Goal: Use online tool/utility

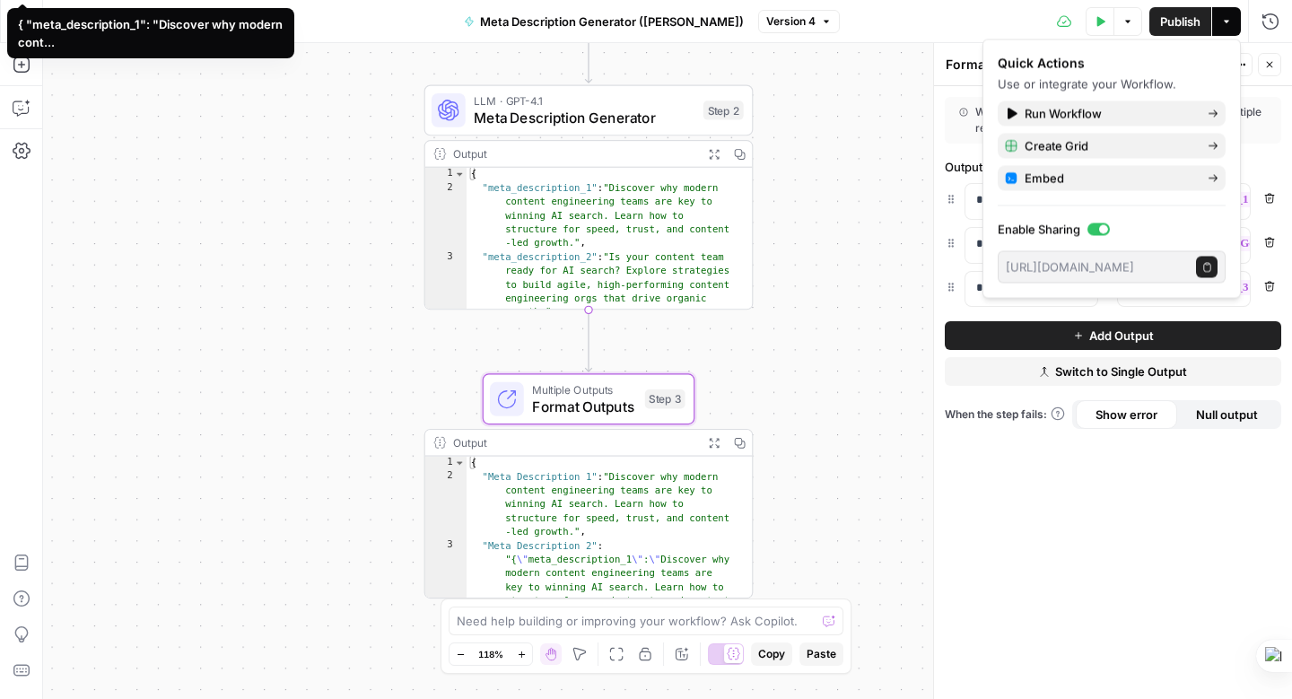
scroll to position [768, 0]
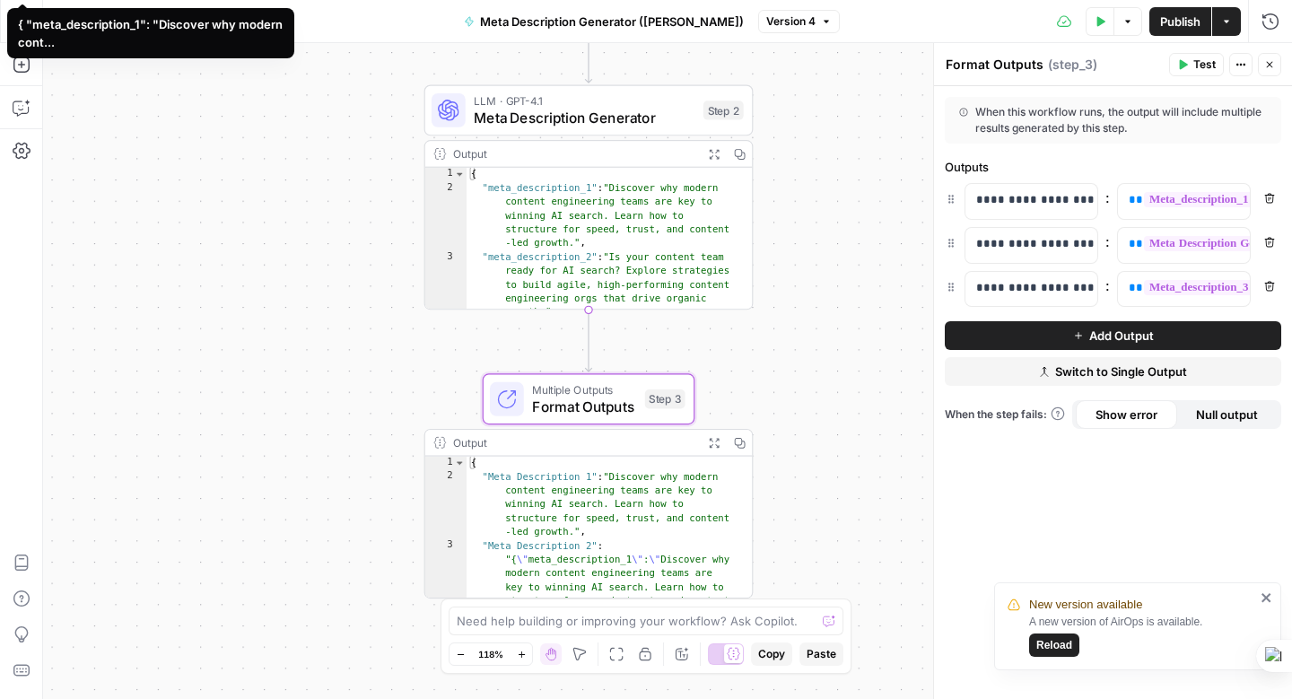
click at [1075, 645] on button "Reload" at bounding box center [1054, 645] width 50 height 23
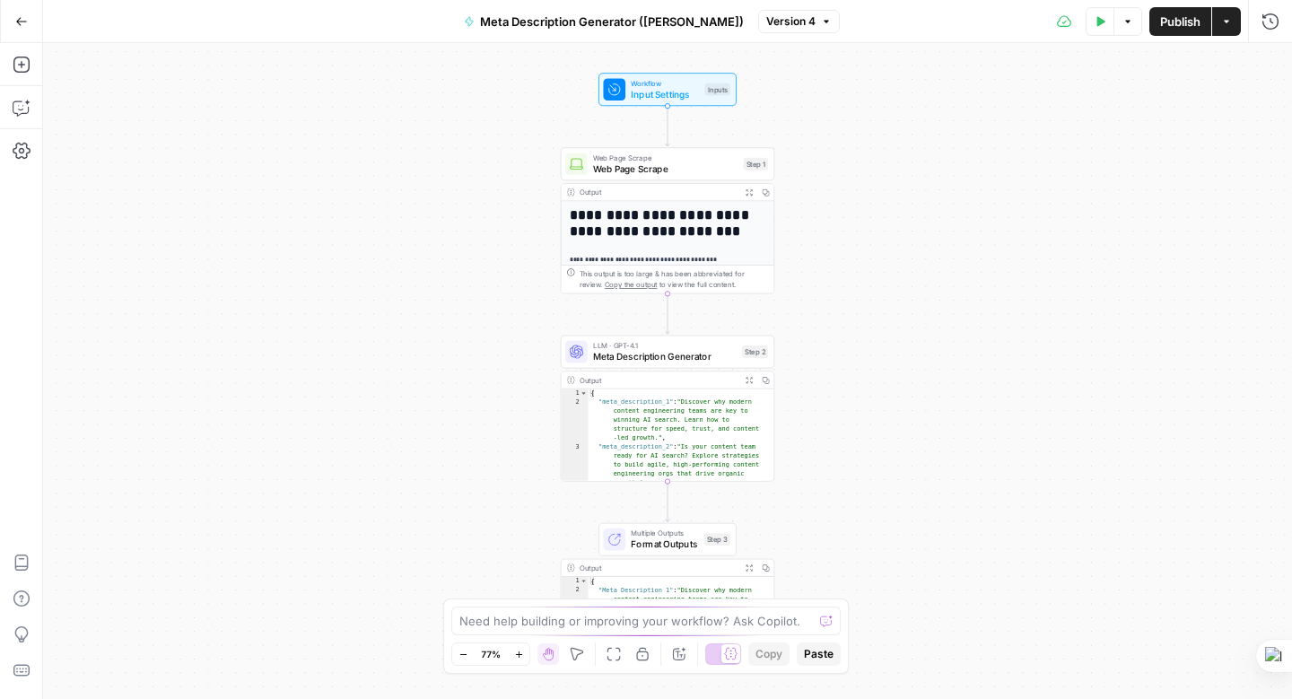
click at [16, 18] on icon "button" at bounding box center [21, 21] width 13 height 13
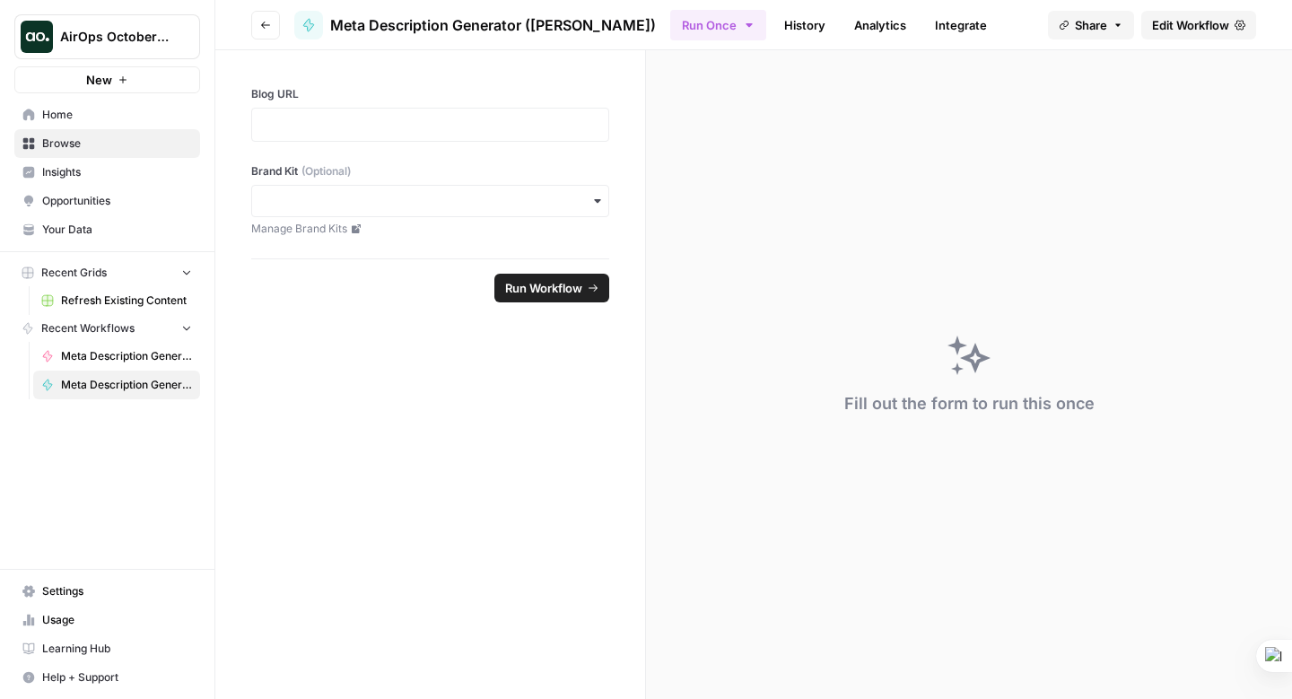
click at [165, 51] on button "AirOps October Cohort" at bounding box center [107, 36] width 186 height 45
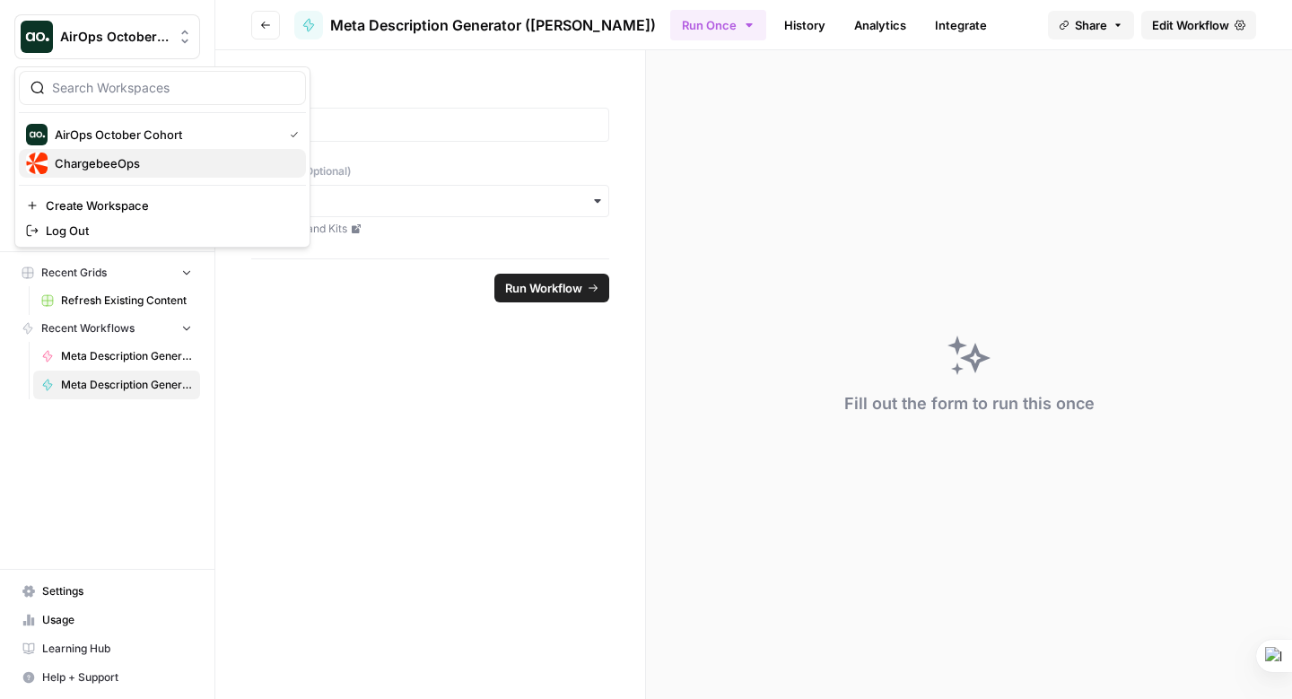
click at [137, 157] on span "ChargebeeOps" at bounding box center [173, 163] width 237 height 18
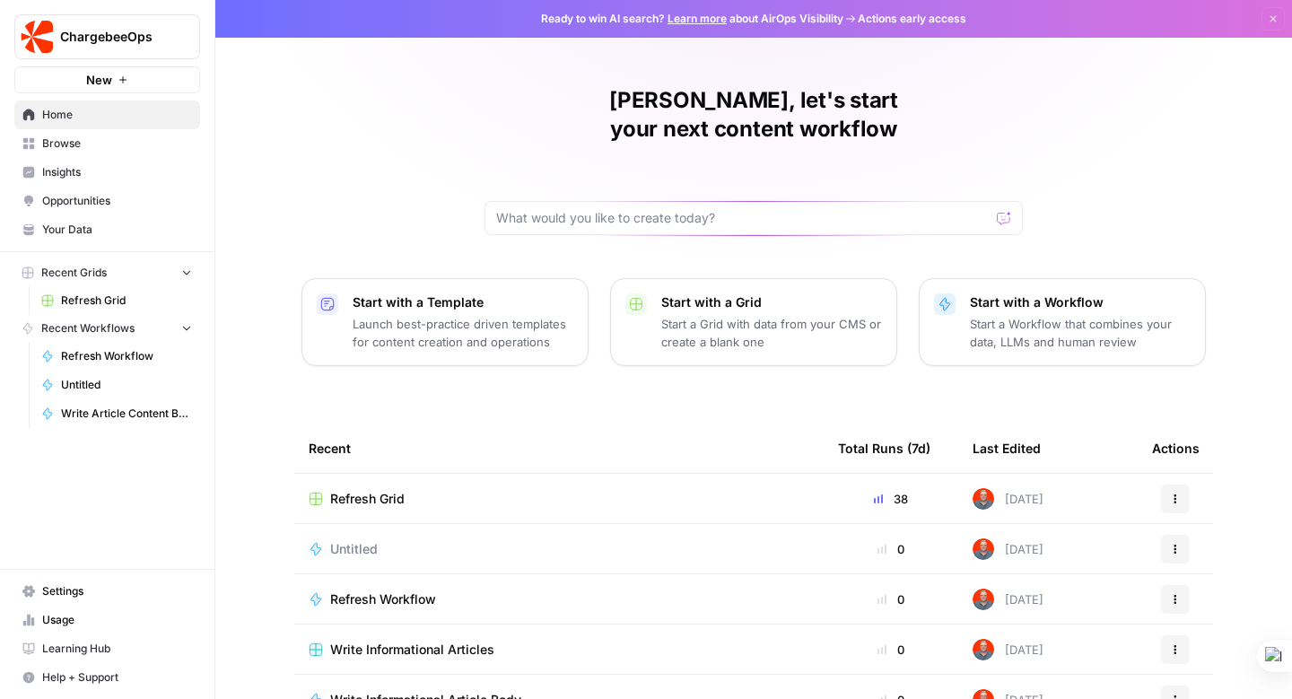
scroll to position [127, 0]
